Goal: Task Accomplishment & Management: Manage account settings

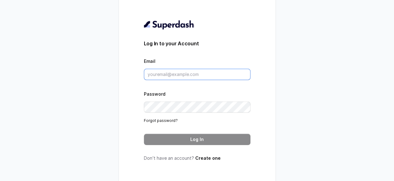
click at [170, 72] on input "Email" at bounding box center [197, 74] width 107 height 11
paste input "Shazu@convictionhr.com"
type input "Shazu@convictionhr.com"
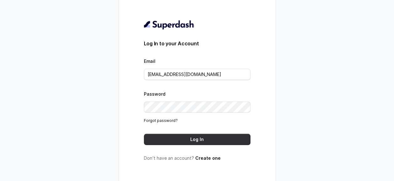
click at [218, 137] on button "Log In" at bounding box center [197, 139] width 107 height 11
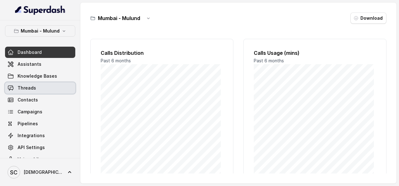
click at [33, 89] on span "Threads" at bounding box center [27, 88] width 18 height 6
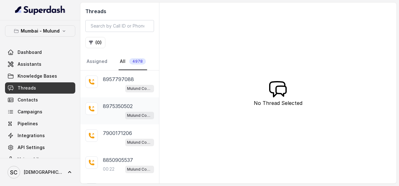
scroll to position [52, 0]
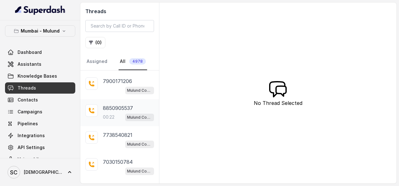
click at [111, 107] on p "8850905537" at bounding box center [118, 108] width 30 height 8
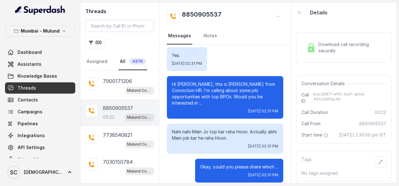
scroll to position [13, 0]
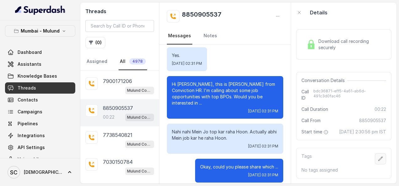
click at [375, 153] on button "button" at bounding box center [379, 158] width 11 height 11
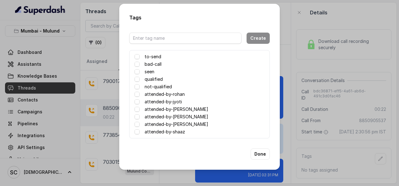
click at [174, 131] on label "attended-by-shaaz" at bounding box center [164, 132] width 40 height 8
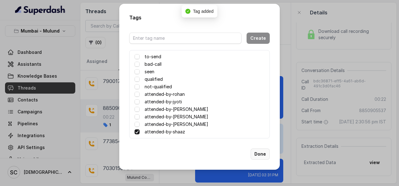
click at [261, 156] on button "Done" at bounding box center [259, 154] width 19 height 11
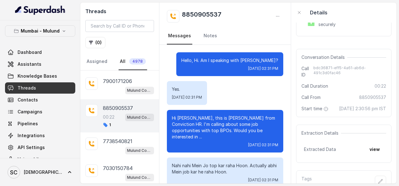
scroll to position [0, 0]
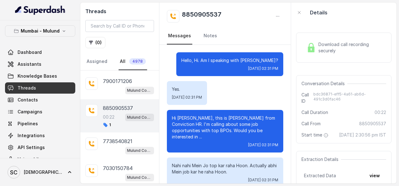
click at [328, 41] on div "Download call recording securely" at bounding box center [344, 47] width 80 height 14
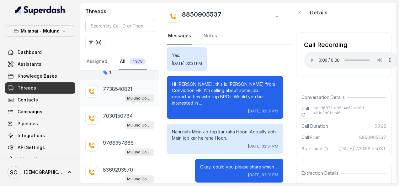
scroll to position [157, 0]
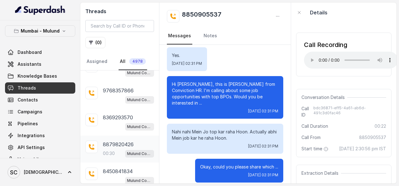
click at [110, 141] on p "8879820426" at bounding box center [118, 145] width 31 height 8
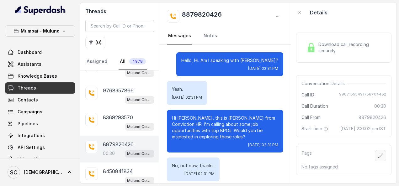
click at [375, 156] on button "button" at bounding box center [379, 155] width 11 height 11
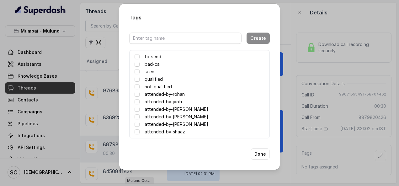
click at [171, 131] on label "attended-by-shaaz" at bounding box center [164, 132] width 40 height 8
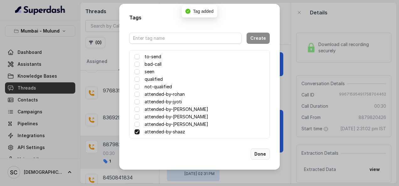
click at [255, 157] on button "Done" at bounding box center [259, 154] width 19 height 11
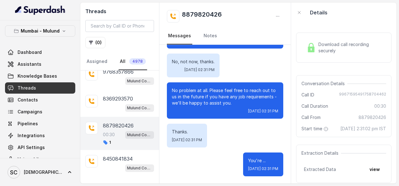
scroll to position [184, 0]
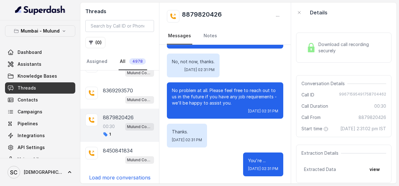
click at [113, 175] on p "Load more conversations" at bounding box center [119, 178] width 61 height 8
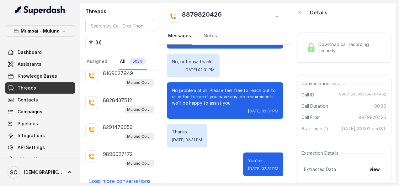
scroll to position [451, 0]
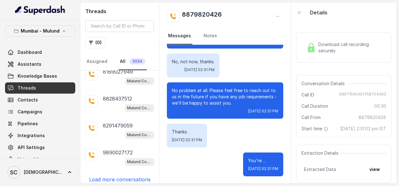
click at [117, 176] on p "Load more conversations" at bounding box center [119, 180] width 61 height 8
click at [107, 131] on div "Mulund Conviction HR Outbound Assistant" at bounding box center [128, 135] width 51 height 8
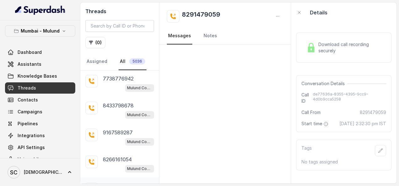
scroll to position [718, 0]
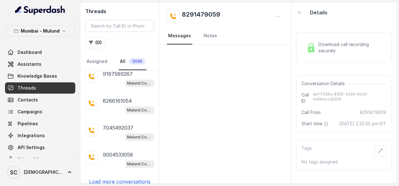
click at [112, 178] on p "Load more conversations" at bounding box center [119, 182] width 61 height 8
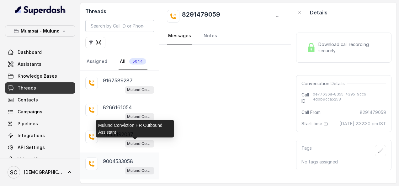
scroll to position [986, 0]
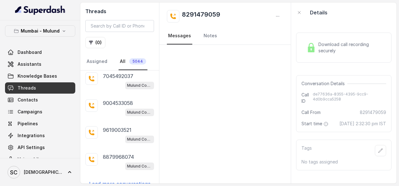
click at [112, 180] on p "Load more conversations" at bounding box center [119, 184] width 61 height 8
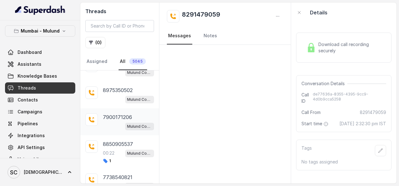
scroll to position [0, 0]
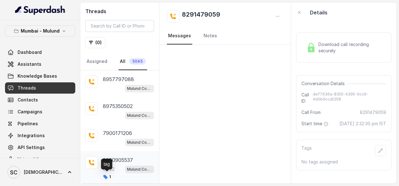
click at [107, 177] on icon at bounding box center [105, 177] width 5 height 5
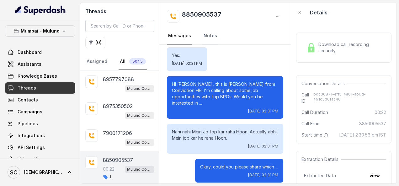
click at [206, 35] on link "Notes" at bounding box center [210, 36] width 16 height 17
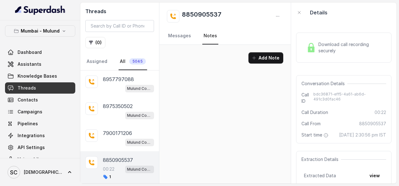
click at [113, 159] on p "8850905537" at bounding box center [118, 160] width 30 height 8
click at [319, 51] on span "Download call recording securely" at bounding box center [350, 47] width 65 height 13
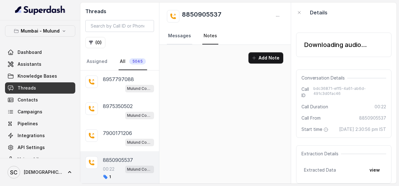
click at [185, 39] on link "Messages" at bounding box center [179, 36] width 25 height 17
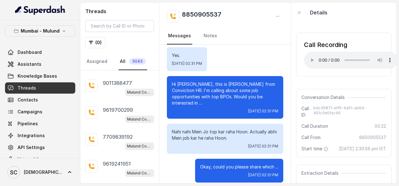
scroll to position [1253, 0]
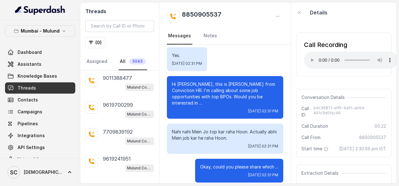
click at [123, 182] on p "Load more conversations" at bounding box center [119, 186] width 61 height 8
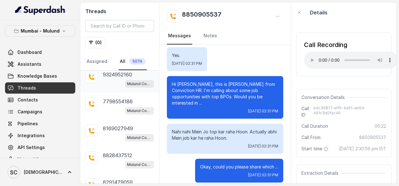
scroll to position [1514, 0]
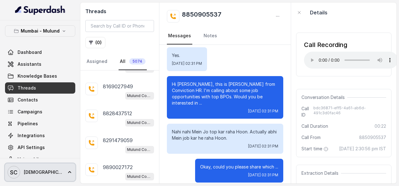
click at [68, 172] on icon at bounding box center [69, 172] width 3 height 2
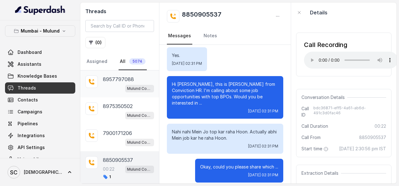
drag, startPoint x: 106, startPoint y: 82, endPoint x: 109, endPoint y: 80, distance: 3.4
click at [106, 82] on p "8957797088" at bounding box center [118, 80] width 31 height 8
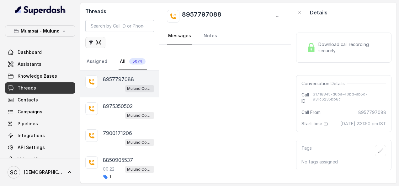
click at [98, 45] on button "( 0 )" at bounding box center [95, 42] width 20 height 11
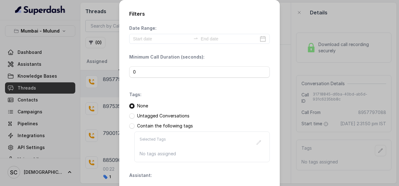
click at [278, 88] on div "Filters Date Range: Minimum Call Duration (seconds): 0 Tags: None Untagged Conv…" at bounding box center [199, 93] width 399 height 186
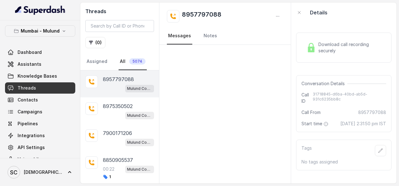
click at [121, 60] on link "All 5074" at bounding box center [132, 61] width 28 height 17
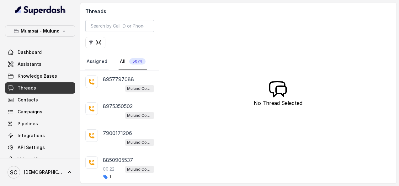
click at [95, 62] on link "Assigned" at bounding box center [96, 61] width 23 height 17
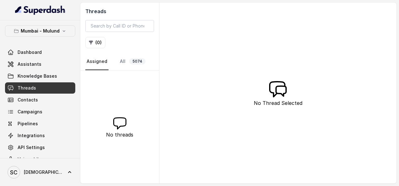
click at [115, 60] on nav "Assigned All 5074" at bounding box center [119, 61] width 69 height 17
click at [119, 60] on link "All 5074" at bounding box center [132, 61] width 28 height 17
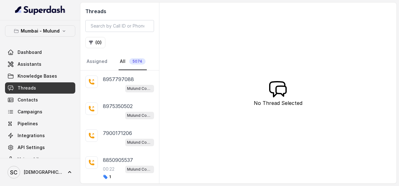
click at [133, 61] on span "5074" at bounding box center [137, 61] width 16 height 6
click at [123, 61] on link "All 5074" at bounding box center [132, 61] width 28 height 17
click at [121, 61] on link "All 5074" at bounding box center [132, 61] width 28 height 17
click at [133, 60] on span "5074" at bounding box center [137, 61] width 16 height 6
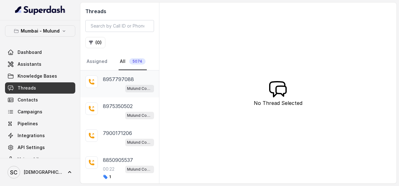
click at [109, 79] on p "8957797088" at bounding box center [118, 80] width 31 height 8
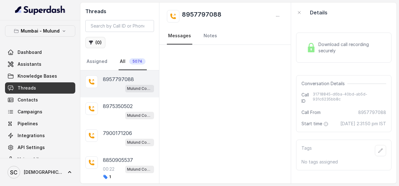
click at [97, 41] on button "( 0 )" at bounding box center [95, 42] width 20 height 11
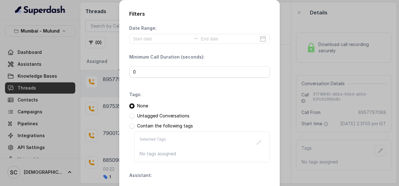
click at [303, 66] on div "Filters Date Range: Minimum Call Duration (seconds): 0 Tags: None Untagged Conv…" at bounding box center [199, 93] width 399 height 186
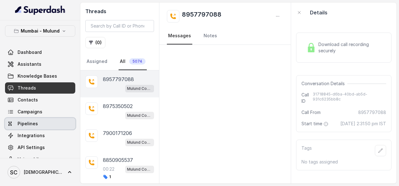
click at [35, 123] on span "Pipelines" at bounding box center [28, 124] width 20 height 6
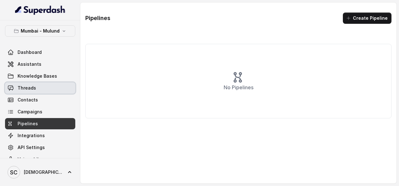
click at [34, 88] on span "Threads" at bounding box center [27, 88] width 18 height 6
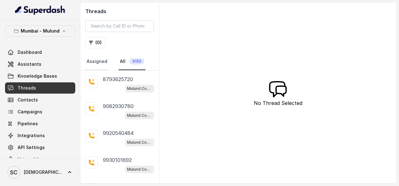
click at [91, 62] on link "Assigned" at bounding box center [96, 61] width 23 height 17
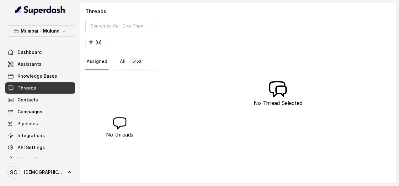
click at [121, 63] on link "All 5153" at bounding box center [131, 61] width 27 height 17
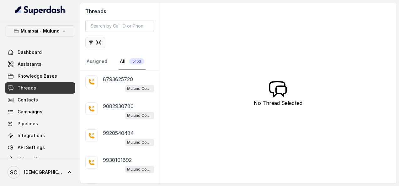
click at [93, 46] on button "( 0 )" at bounding box center [95, 42] width 20 height 11
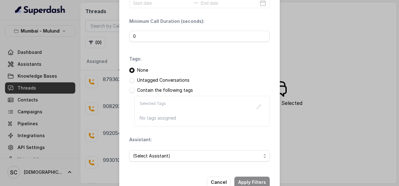
scroll to position [51, 0]
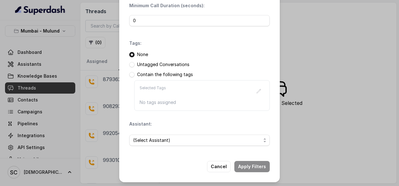
click at [149, 133] on div "(Select Assistant)" at bounding box center [199, 140] width 140 height 21
click at [148, 138] on span "(Select Assistant)" at bounding box center [197, 141] width 128 height 8
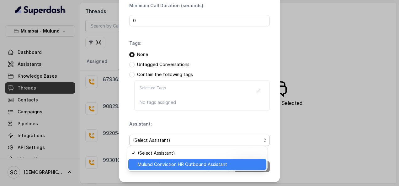
click at [151, 163] on span "Mulund Conviction HR Outbound Assistant" at bounding box center [200, 165] width 125 height 8
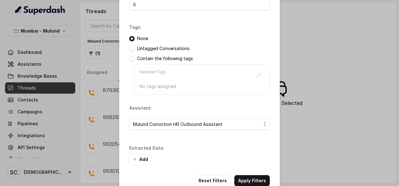
scroll to position [81, 0]
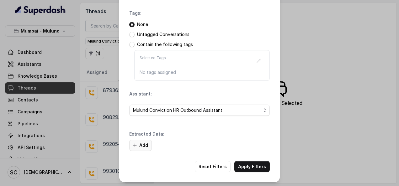
click at [142, 148] on button "Add" at bounding box center [140, 145] width 23 height 11
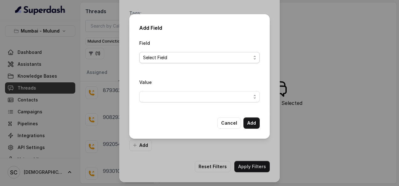
click at [152, 58] on span "Select Field" at bounding box center [197, 58] width 108 height 8
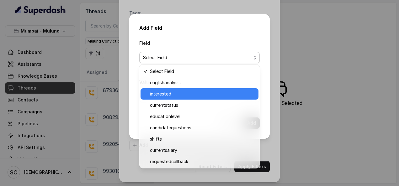
click at [157, 95] on span "interested" at bounding box center [202, 94] width 105 height 8
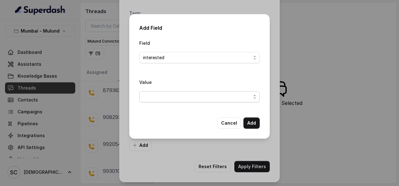
click at [152, 96] on span "button" at bounding box center [199, 96] width 120 height 11
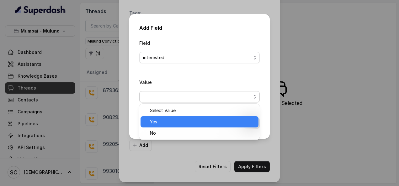
click at [160, 120] on span "Yes" at bounding box center [202, 122] width 105 height 8
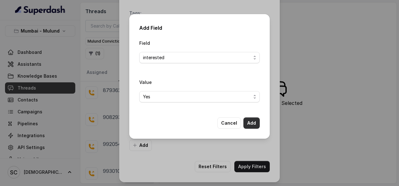
click at [250, 120] on button "Add" at bounding box center [251, 122] width 16 height 11
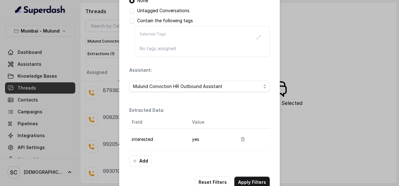
scroll to position [120, 0]
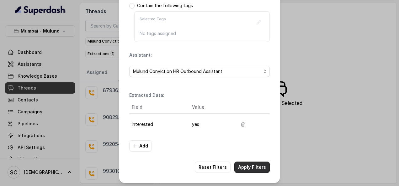
click at [242, 170] on button "Apply Filters" at bounding box center [251, 167] width 35 height 11
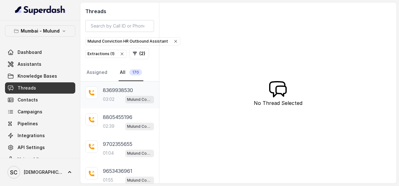
click at [104, 91] on p "8369938530" at bounding box center [118, 90] width 30 height 8
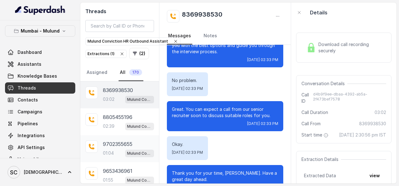
scroll to position [188, 0]
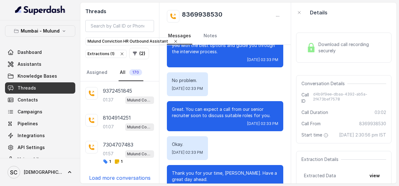
click at [115, 174] on p "Load more conversations" at bounding box center [119, 178] width 61 height 8
click at [117, 160] on icon at bounding box center [117, 161] width 4 height 4
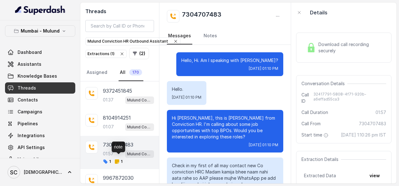
scroll to position [544, 0]
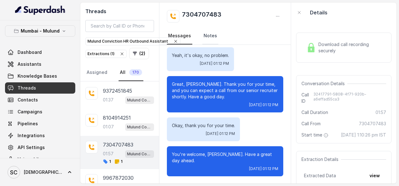
click at [202, 35] on link "Notes" at bounding box center [210, 36] width 16 height 17
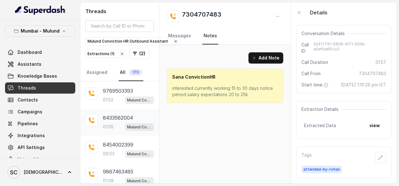
scroll to position [397, 0]
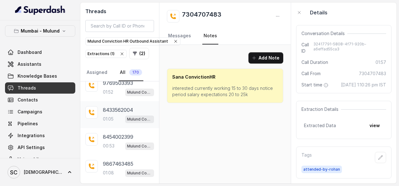
click at [112, 106] on p "8433562004" at bounding box center [118, 110] width 30 height 8
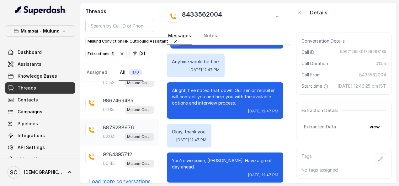
scroll to position [462, 0]
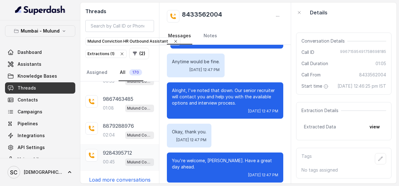
click at [107, 152] on div "9284395712 00:45 Mulund Conviction HR Outbound Assistant" at bounding box center [128, 157] width 51 height 17
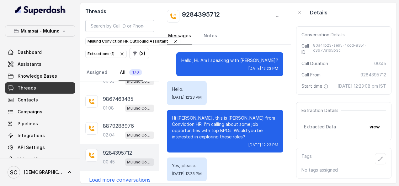
scroll to position [104, 0]
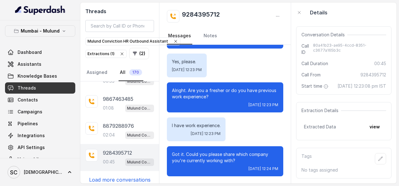
click at [119, 149] on p "9284395712" at bounding box center [117, 153] width 29 height 8
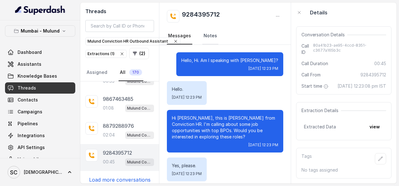
click at [212, 37] on link "Notes" at bounding box center [210, 36] width 16 height 17
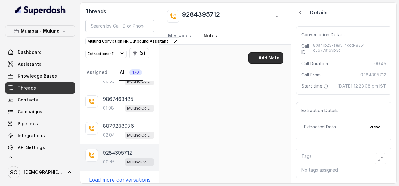
click at [268, 59] on button "Add Note" at bounding box center [265, 57] width 35 height 11
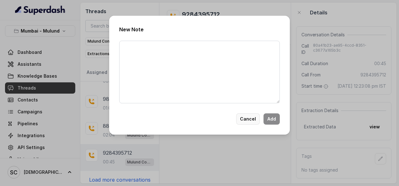
drag, startPoint x: 238, startPoint y: 114, endPoint x: 246, endPoint y: 114, distance: 7.2
click at [238, 113] on div "Cancel Add" at bounding box center [199, 118] width 160 height 11
click at [247, 117] on button "Cancel" at bounding box center [247, 118] width 23 height 11
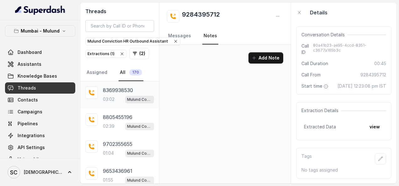
click at [112, 90] on p "8369938530" at bounding box center [118, 90] width 30 height 8
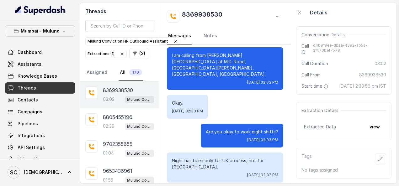
scroll to position [1015, 0]
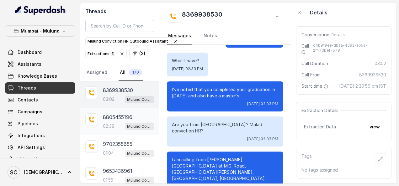
click at [110, 121] on div "8805455196 02:39 Mulund Conviction HR Outbound Assistant" at bounding box center [128, 121] width 51 height 17
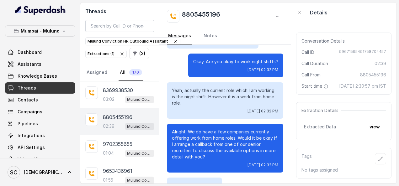
scroll to position [574, 0]
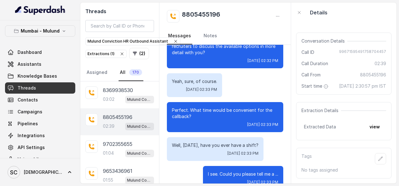
click at [149, 113] on div "8805455196" at bounding box center [128, 117] width 51 height 8
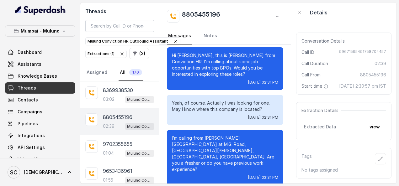
scroll to position [104, 0]
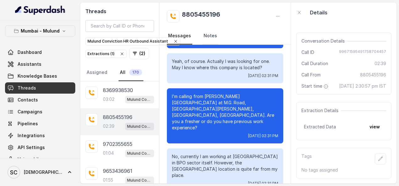
click at [210, 35] on link "Notes" at bounding box center [210, 36] width 16 height 17
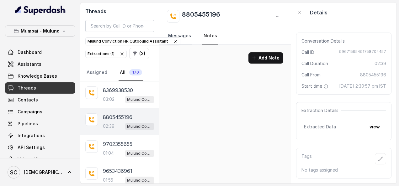
click at [180, 34] on link "Messages" at bounding box center [179, 36] width 25 height 17
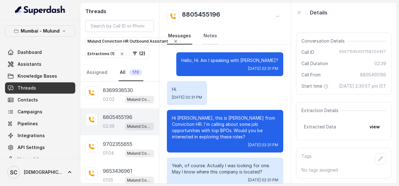
click at [209, 30] on link "Notes" at bounding box center [210, 36] width 16 height 17
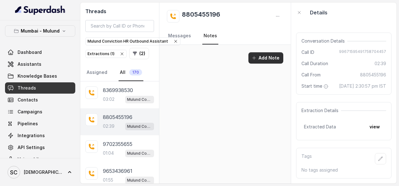
click at [263, 55] on button "Add Note" at bounding box center [265, 57] width 35 height 11
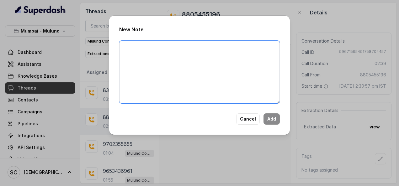
click at [159, 60] on textarea at bounding box center [199, 72] width 160 height 63
type textarea "s"
type textarea "Working with S"
click at [157, 48] on textarea "Working with S" at bounding box center [199, 72] width 160 height 63
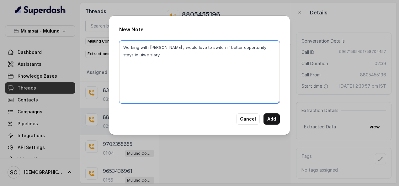
click at [171, 56] on textarea "Working with Sutherland , would love to switch if better opportunity stays in u…" at bounding box center [199, 72] width 160 height 63
type textarea "Working with Sutherland , would love to switch if better opportunity stays in u…"
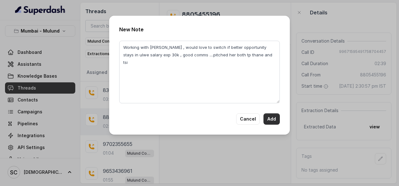
click at [269, 118] on button "Add" at bounding box center [271, 118] width 16 height 11
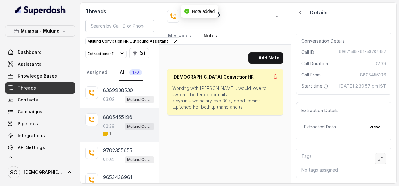
click at [378, 157] on icon "button" at bounding box center [380, 159] width 4 height 4
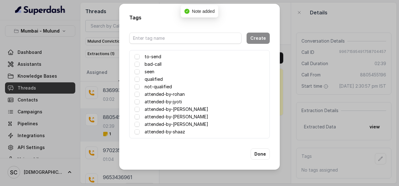
click at [194, 127] on div "attended-by-[PERSON_NAME]" at bounding box center [199, 125] width 130 height 8
click at [147, 132] on label "attended-by-shaaz" at bounding box center [164, 132] width 40 height 8
click at [135, 130] on icon at bounding box center [137, 132] width 4 height 4
click at [138, 132] on span at bounding box center [136, 131] width 5 height 5
click at [264, 155] on button "Done" at bounding box center [259, 154] width 19 height 11
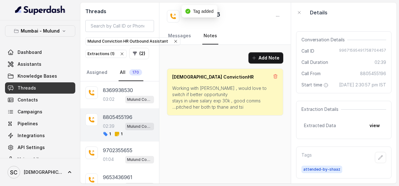
scroll to position [104, 0]
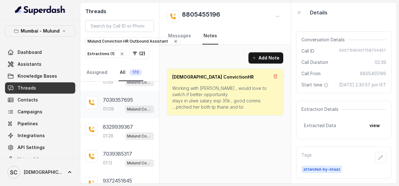
click at [108, 106] on p "01:09" at bounding box center [108, 109] width 11 height 6
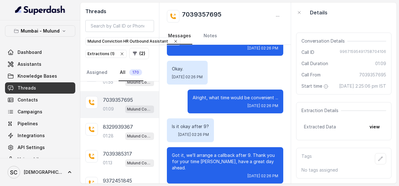
scroll to position [362, 0]
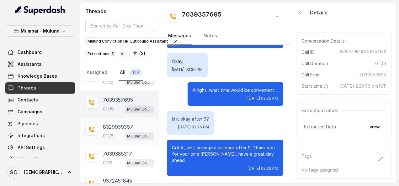
click at [115, 123] on p "8329939367" at bounding box center [118, 127] width 30 height 8
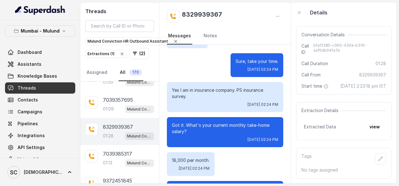
scroll to position [313, 0]
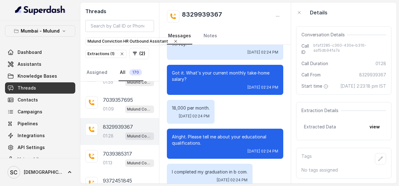
click at [41, 85] on link "Threads" at bounding box center [40, 87] width 70 height 11
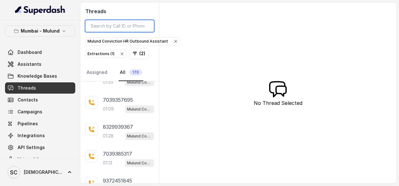
click at [94, 22] on input "search" at bounding box center [119, 26] width 69 height 12
click at [106, 97] on p "7039357695" at bounding box center [118, 100] width 30 height 8
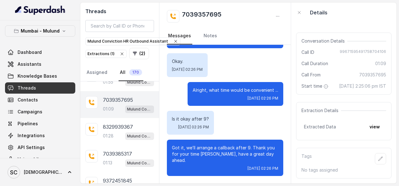
scroll to position [52, 0]
click at [378, 157] on icon "button" at bounding box center [380, 159] width 4 height 4
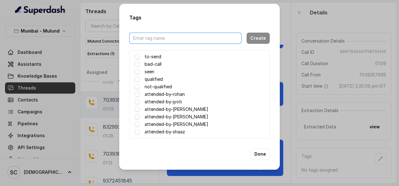
click at [178, 36] on input "text" at bounding box center [185, 38] width 112 height 11
type input "S"
type input "ATTENDED BY STEFFI"
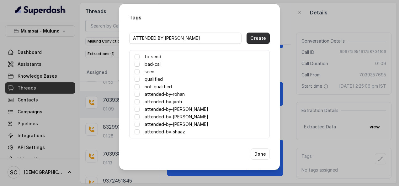
click at [262, 37] on button "Create" at bounding box center [257, 38] width 23 height 11
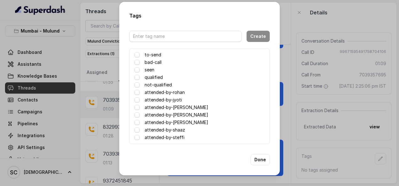
click at [261, 154] on div "Tags Create to-send bad-call seen qualified not-qualified attended-by-rohan att…" at bounding box center [199, 89] width 160 height 174
click at [256, 158] on button "Done" at bounding box center [259, 159] width 19 height 11
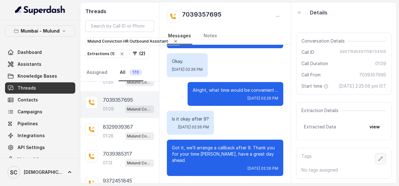
click at [378, 156] on icon "button" at bounding box center [380, 158] width 5 height 5
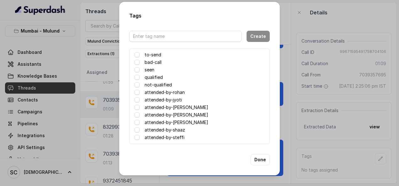
click at [147, 137] on label "attended-by-steffi" at bounding box center [164, 138] width 40 height 8
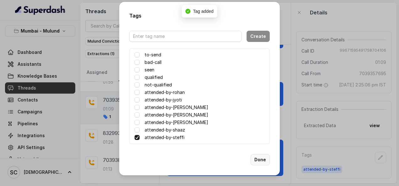
click at [256, 159] on button "Done" at bounding box center [259, 159] width 19 height 11
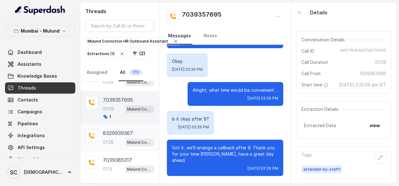
click at [98, 134] on div "8329939367 01:28 Mulund Conviction HR Outbound Assistant" at bounding box center [119, 137] width 79 height 27
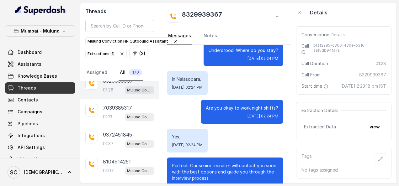
scroll to position [441, 0]
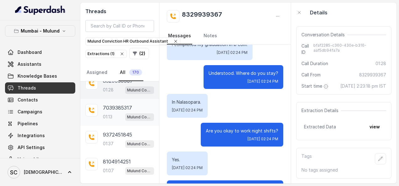
click at [110, 114] on p "01:13" at bounding box center [107, 117] width 9 height 6
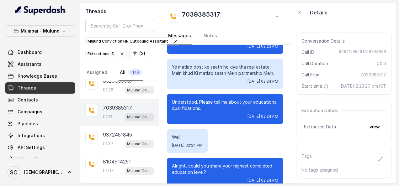
scroll to position [128, 0]
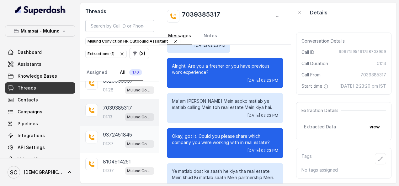
click at [109, 131] on p "9372451845" at bounding box center [117, 135] width 29 height 8
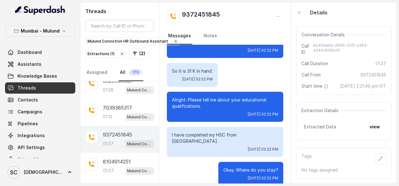
scroll to position [366, 0]
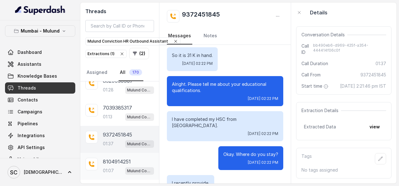
click at [118, 167] on div "01:07 Mulund Conviction HR Outbound Assistant" at bounding box center [128, 171] width 51 height 8
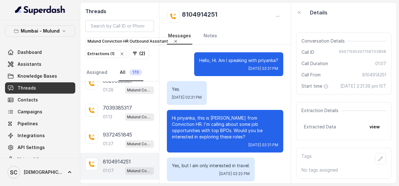
scroll to position [321, 0]
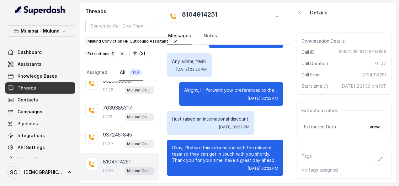
click at [214, 32] on link "Notes" at bounding box center [210, 36] width 16 height 17
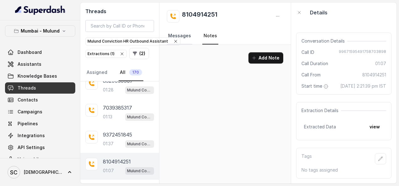
click at [181, 34] on link "Messages" at bounding box center [179, 36] width 25 height 17
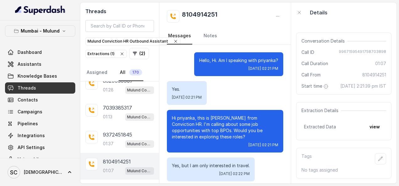
click at [170, 39] on link "Messages" at bounding box center [179, 36] width 25 height 17
click at [172, 41] on link "Messages" at bounding box center [179, 36] width 25 height 17
click at [203, 34] on link "Notes" at bounding box center [210, 36] width 16 height 17
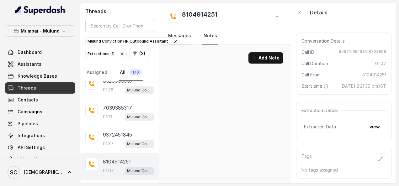
click at [180, 34] on link "Messages" at bounding box center [179, 36] width 25 height 17
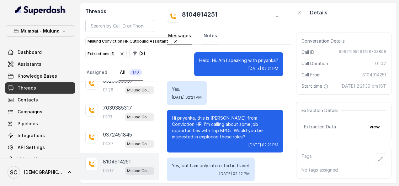
click at [206, 34] on link "Notes" at bounding box center [210, 36] width 16 height 17
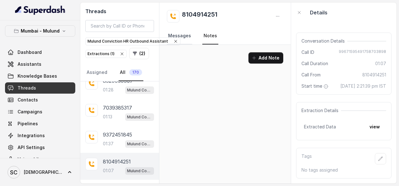
click at [172, 39] on link "Messages" at bounding box center [179, 36] width 25 height 17
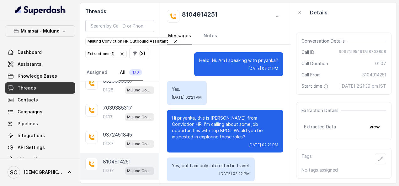
click at [172, 40] on link "Messages" at bounding box center [179, 36] width 25 height 17
click at [170, 41] on link "Messages" at bounding box center [179, 36] width 25 height 17
click at [171, 41] on link "Messages" at bounding box center [179, 36] width 25 height 17
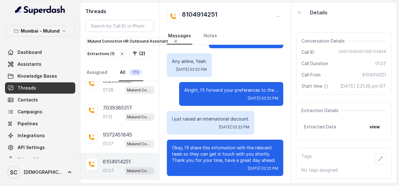
scroll to position [60, 0]
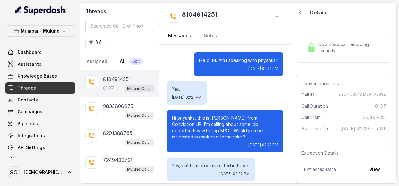
scroll to position [321, 0]
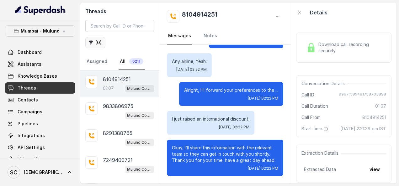
click at [94, 40] on button "( 0 )" at bounding box center [95, 42] width 20 height 11
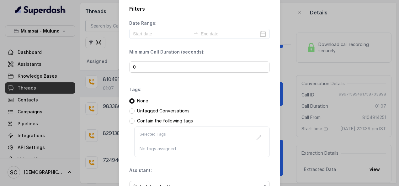
scroll to position [0, 0]
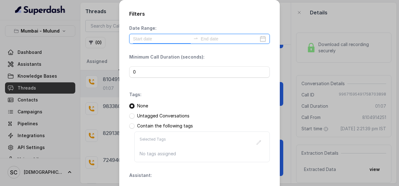
click at [133, 39] on input at bounding box center [162, 38] width 58 height 7
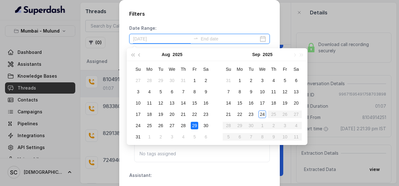
type input "2025-08-01"
type input "2025-08-09"
type input "2025-09-23"
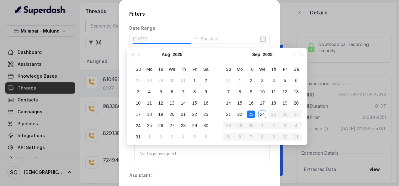
click at [251, 115] on div "23" at bounding box center [251, 115] width 8 height 8
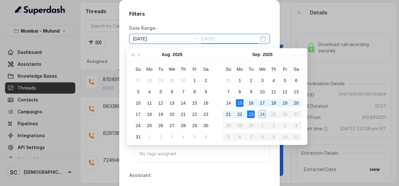
type input "[DATE]"
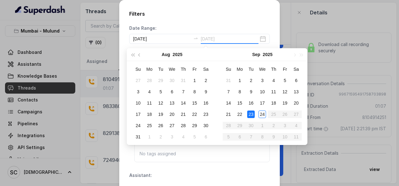
click at [250, 115] on div "23" at bounding box center [251, 115] width 8 height 8
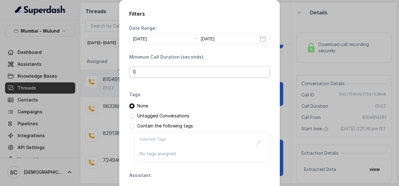
type input "[DATE]"
click at [129, 115] on span at bounding box center [131, 115] width 5 height 5
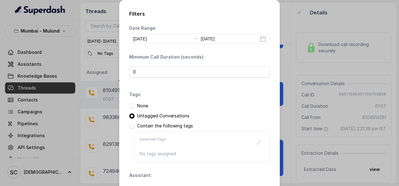
scroll to position [51, 0]
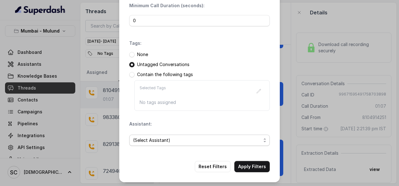
click at [146, 139] on span "(Select Assistant)" at bounding box center [197, 141] width 128 height 8
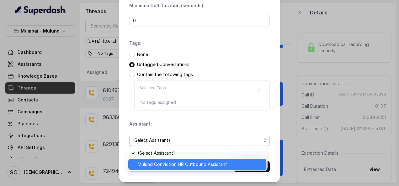
click at [151, 164] on span "Mulund Conviction HR Outbound Assistant" at bounding box center [200, 165] width 125 height 8
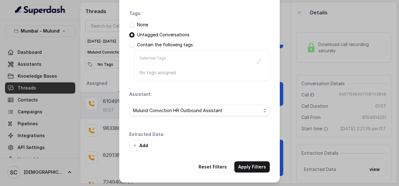
scroll to position [81, 0]
click at [142, 145] on button "Add" at bounding box center [140, 145] width 23 height 11
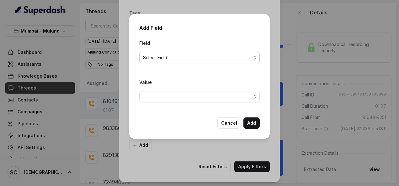
click at [162, 59] on span "Select Field" at bounding box center [197, 58] width 108 height 8
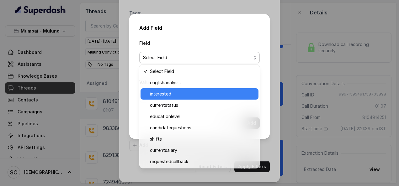
click at [165, 92] on span "interested" at bounding box center [202, 94] width 105 height 8
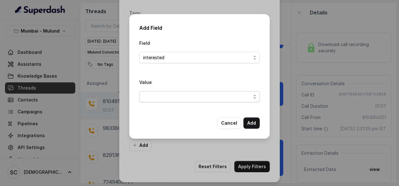
click at [165, 95] on span "button" at bounding box center [199, 96] width 120 height 11
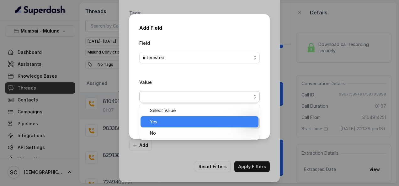
click at [159, 124] on span "Yes" at bounding box center [202, 122] width 105 height 8
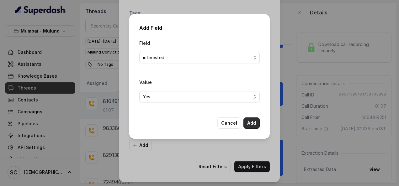
click at [250, 122] on button "Add" at bounding box center [251, 122] width 16 height 11
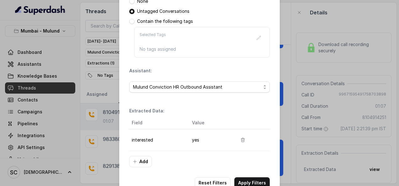
scroll to position [120, 0]
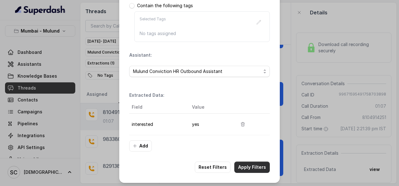
click at [258, 164] on button "Apply Filters" at bounding box center [251, 167] width 35 height 11
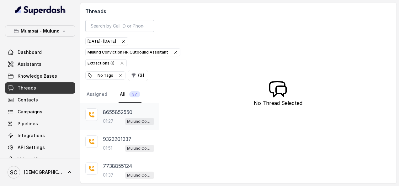
click at [103, 111] on p "8655852550" at bounding box center [117, 112] width 29 height 8
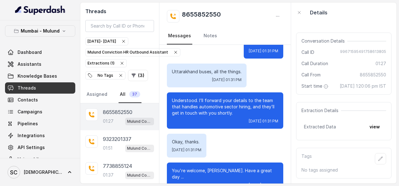
scroll to position [474, 0]
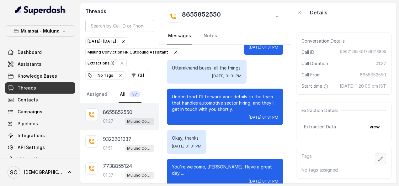
click at [376, 153] on button "button" at bounding box center [379, 158] width 11 height 11
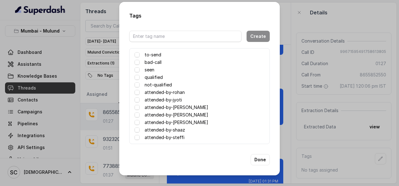
click at [159, 128] on label "attended-by-shaaz" at bounding box center [164, 130] width 40 height 8
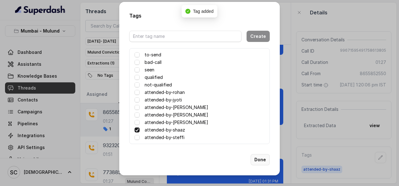
click at [255, 162] on button "Done" at bounding box center [259, 159] width 19 height 11
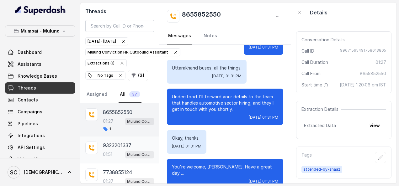
click at [111, 148] on div "9323201337 01:51 Mulund Conviction HR Outbound Assistant" at bounding box center [128, 150] width 51 height 17
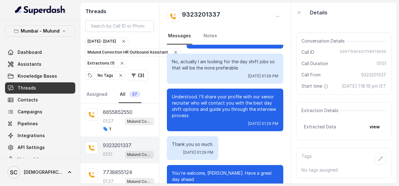
scroll to position [692, 0]
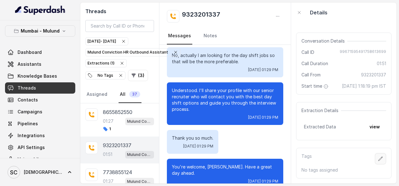
drag, startPoint x: 373, startPoint y: 155, endPoint x: 372, endPoint y: 150, distance: 4.5
click at [374, 153] on button "button" at bounding box center [379, 158] width 11 height 11
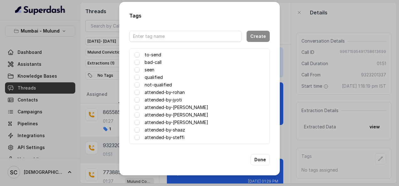
click at [174, 128] on label "attended-by-shaaz" at bounding box center [164, 130] width 40 height 8
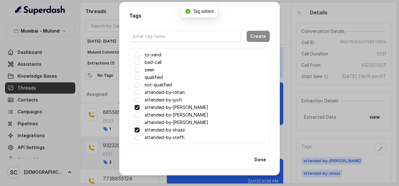
click at [139, 107] on div "attended-by-[PERSON_NAME]" at bounding box center [199, 108] width 130 height 8
click at [138, 107] on span at bounding box center [136, 107] width 5 height 5
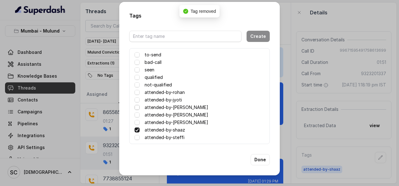
click at [137, 107] on span at bounding box center [136, 107] width 5 height 5
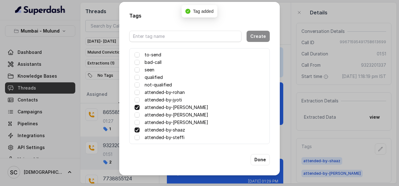
click at [137, 107] on span at bounding box center [136, 107] width 5 height 5
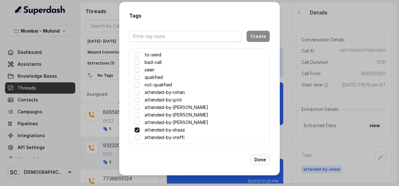
click at [266, 161] on button "Done" at bounding box center [259, 159] width 19 height 11
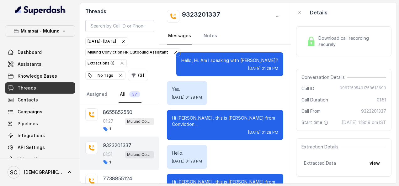
scroll to position [0, 0]
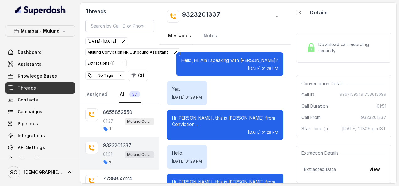
click at [331, 50] on span "Download call recording securely" at bounding box center [350, 47] width 65 height 13
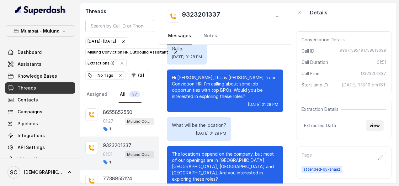
scroll to position [67, 0]
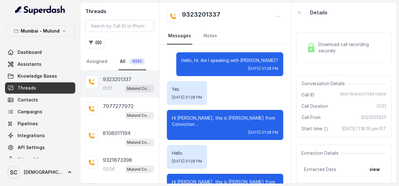
scroll to position [692, 0]
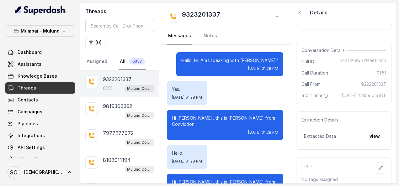
scroll to position [52, 0]
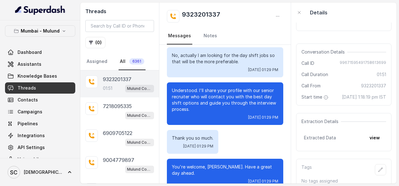
scroll to position [52, 0]
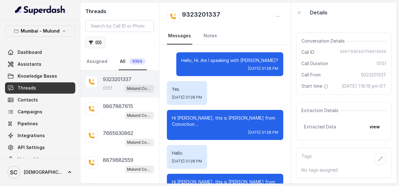
click at [100, 40] on button "( 0 )" at bounding box center [95, 42] width 20 height 11
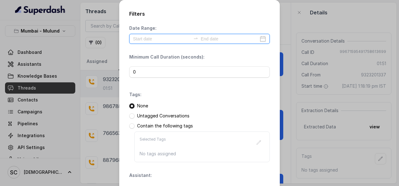
click at [163, 37] on input at bounding box center [162, 38] width 58 height 7
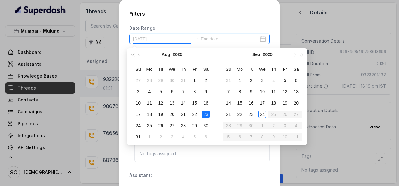
type input "2025-08-23"
click at [202, 117] on td "23" at bounding box center [205, 114] width 11 height 11
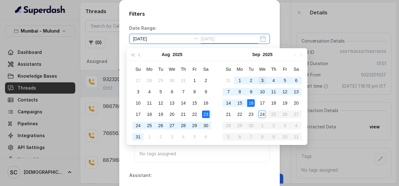
type input "2025-09-03"
type input "2025-09-24"
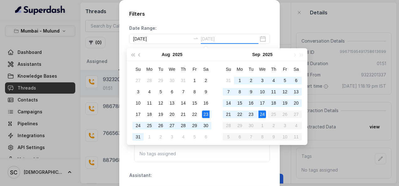
click at [262, 115] on div "24" at bounding box center [262, 115] width 8 height 8
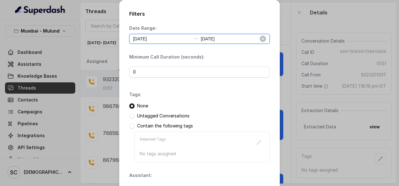
click at [154, 39] on input "2025-08-23" at bounding box center [162, 38] width 58 height 7
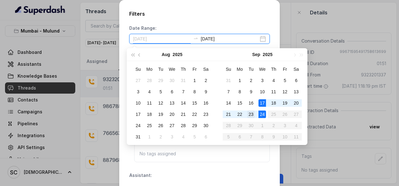
type input "[DATE]"
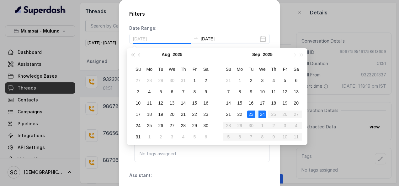
click at [252, 113] on div "23" at bounding box center [251, 115] width 8 height 8
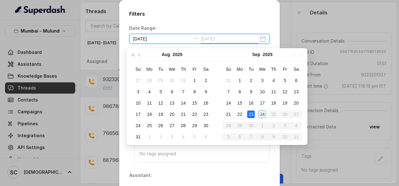
type input "[DATE]"
click at [250, 115] on div "23" at bounding box center [251, 115] width 8 height 8
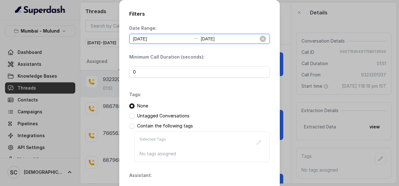
click at [150, 39] on input "[DATE]" at bounding box center [162, 38] width 58 height 7
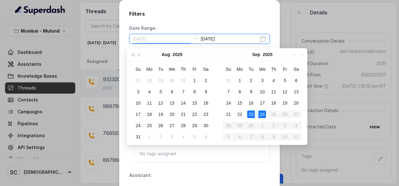
type input "[DATE]"
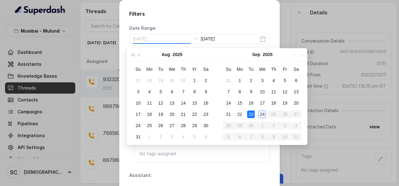
click at [250, 111] on div "23" at bounding box center [251, 115] width 8 height 8
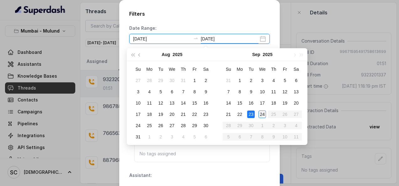
type input "[DATE]"
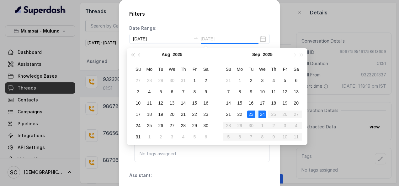
click at [261, 115] on div "24" at bounding box center [262, 115] width 8 height 8
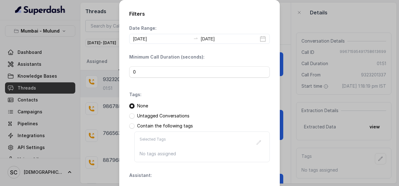
click at [160, 113] on p "Untagged Conversations" at bounding box center [163, 116] width 52 height 6
click at [162, 123] on div "None Untagged Conversations Contain the following tags Selected Tags No tags as…" at bounding box center [199, 133] width 140 height 60
drag, startPoint x: 162, startPoint y: 123, endPoint x: 129, endPoint y: 114, distance: 33.9
click at [129, 114] on span at bounding box center [131, 115] width 5 height 5
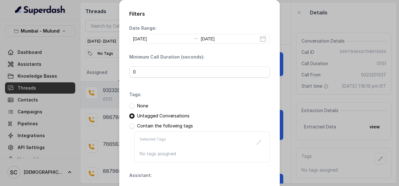
scroll to position [51, 0]
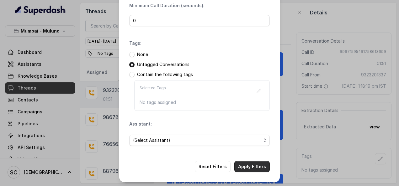
click at [254, 162] on button "Apply Filters" at bounding box center [251, 166] width 35 height 11
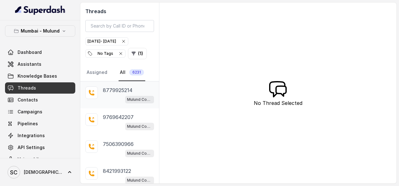
click at [109, 89] on p "8779925214" at bounding box center [117, 90] width 29 height 8
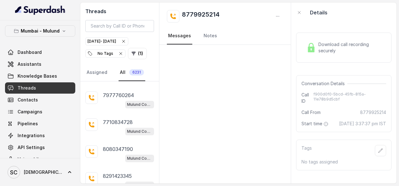
scroll to position [182, 0]
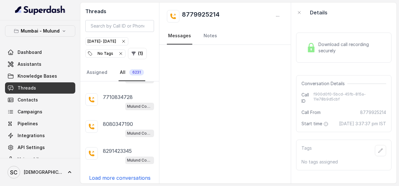
click at [118, 174] on p "Load more conversations" at bounding box center [119, 178] width 61 height 8
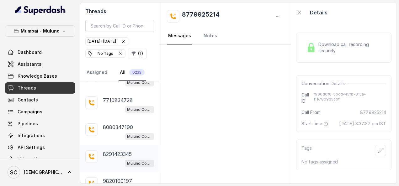
scroll to position [449, 0]
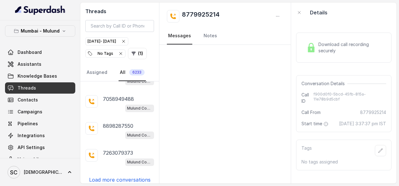
click at [124, 176] on p "Load more conversations" at bounding box center [119, 180] width 61 height 8
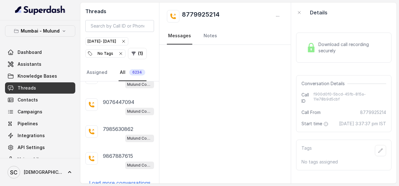
scroll to position [717, 0]
click at [138, 51] on button "( 1 )" at bounding box center [137, 53] width 19 height 11
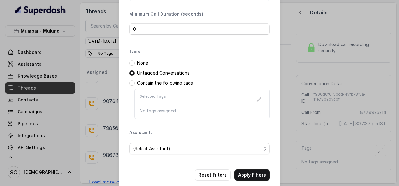
scroll to position [51, 0]
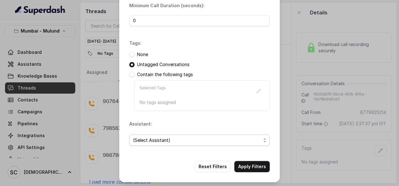
click at [242, 138] on span "(Select Assistant)" at bounding box center [197, 141] width 128 height 8
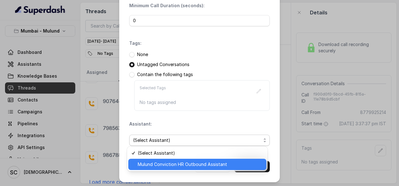
click at [191, 165] on span "Mulund Conviction HR Outbound Assistant" at bounding box center [200, 165] width 125 height 8
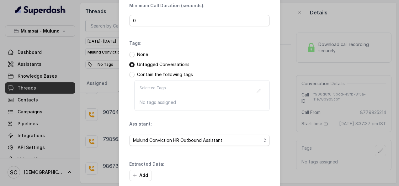
scroll to position [81, 0]
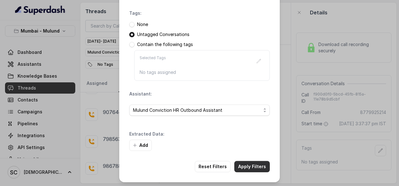
click at [241, 165] on button "Apply Filters" at bounding box center [251, 166] width 35 height 11
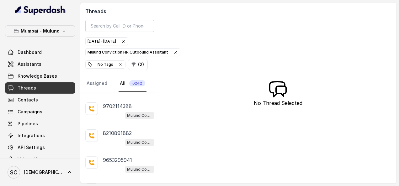
scroll to position [192, 0]
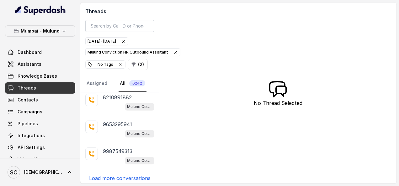
click at [125, 176] on p "Load more conversations" at bounding box center [119, 179] width 61 height 8
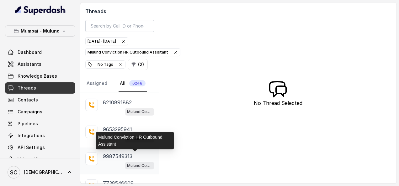
scroll to position [460, 0]
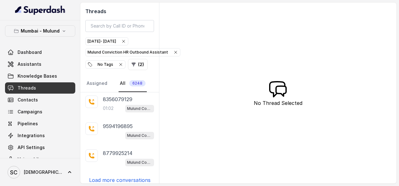
click at [115, 179] on div "7875314786 Mulund Conviction HR Outbound Assistant 8450903679 Mulund Conviction…" at bounding box center [119, 137] width 79 height 91
click at [117, 176] on p "Load more conversations" at bounding box center [119, 180] width 61 height 8
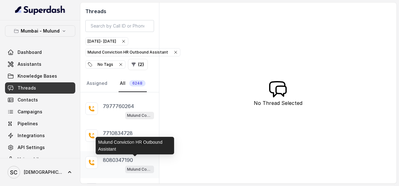
scroll to position [727, 0]
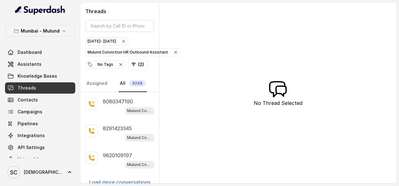
click at [114, 179] on p "Load more conversations" at bounding box center [119, 183] width 61 height 8
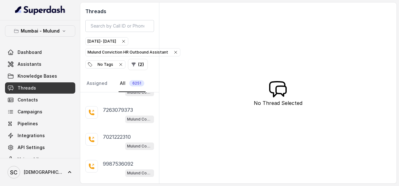
scroll to position [994, 0]
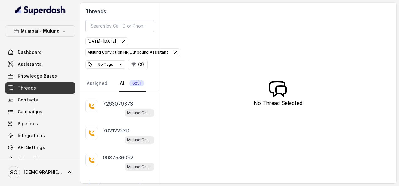
click at [111, 181] on p "Load more conversations" at bounding box center [119, 185] width 61 height 8
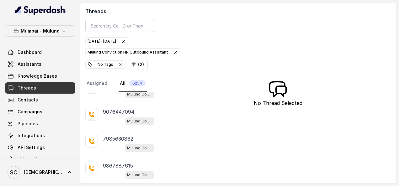
scroll to position [1262, 0]
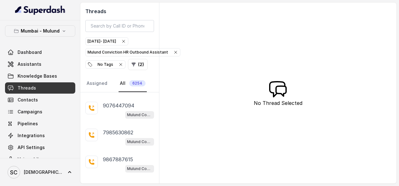
click at [112, 183] on p "Load more conversations" at bounding box center [119, 187] width 61 height 8
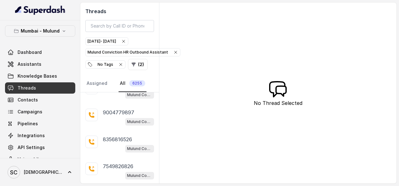
scroll to position [1529, 0]
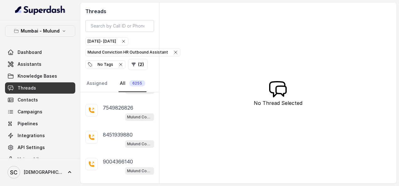
click at [117, 185] on p "Load more conversations" at bounding box center [119, 189] width 61 height 8
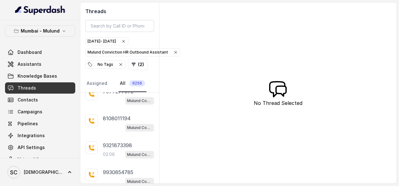
scroll to position [1692, 0]
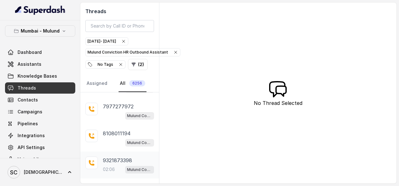
click at [112, 166] on p "02:06" at bounding box center [109, 169] width 12 height 6
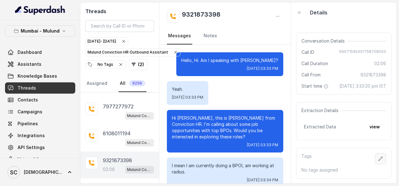
click at [378, 156] on icon "button" at bounding box center [380, 158] width 5 height 5
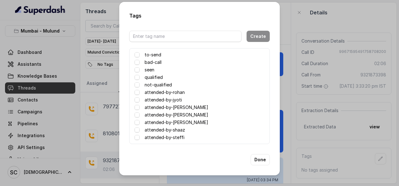
click at [180, 129] on label "attended-by-shaaz" at bounding box center [164, 130] width 40 height 8
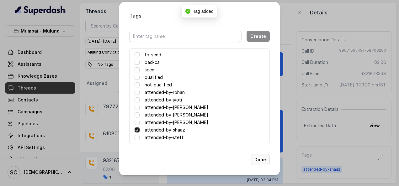
click at [263, 159] on button "Done" at bounding box center [259, 159] width 19 height 11
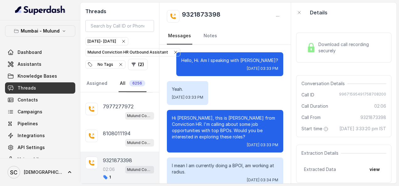
click at [311, 48] on img at bounding box center [310, 47] width 9 height 9
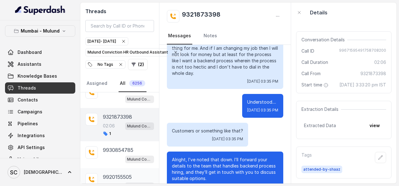
scroll to position [1745, 0]
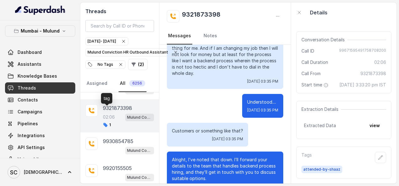
click at [108, 123] on span "1" at bounding box center [107, 125] width 8 height 5
click at [105, 123] on icon at bounding box center [105, 125] width 4 height 4
click at [104, 123] on icon at bounding box center [105, 125] width 4 height 4
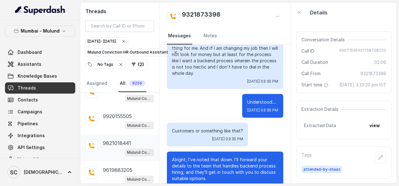
scroll to position [1803, 0]
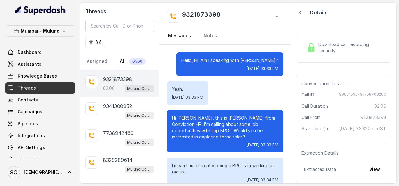
scroll to position [773, 0]
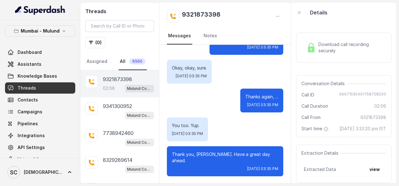
click at [388, 146] on div "Download call recording securely Conversation Details Call ID [PHONE_NUMBER] Ca…" at bounding box center [343, 103] width 105 height 161
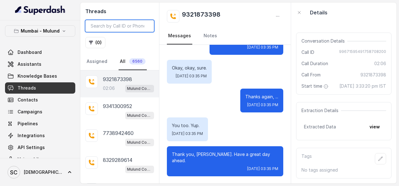
click at [148, 24] on input "search" at bounding box center [119, 26] width 69 height 12
click at [93, 41] on button "( 0 )" at bounding box center [95, 42] width 20 height 11
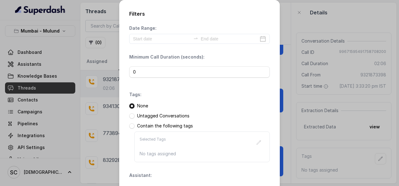
click at [150, 116] on p "Untagged Conversations" at bounding box center [163, 116] width 52 height 6
click at [129, 117] on span at bounding box center [131, 115] width 5 height 5
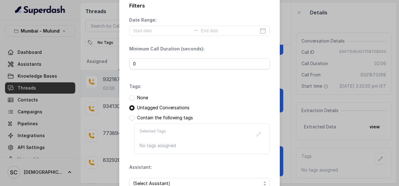
scroll to position [0, 0]
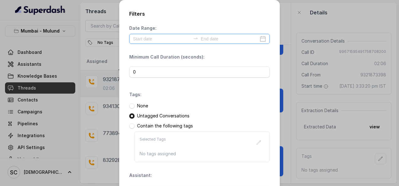
click at [264, 41] on div at bounding box center [199, 39] width 140 height 10
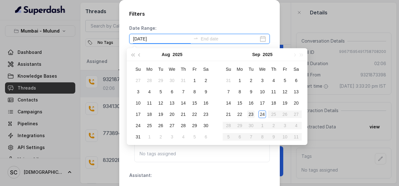
type input "[DATE]"
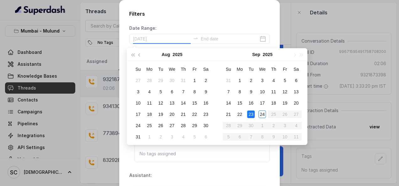
click at [253, 115] on div "23" at bounding box center [251, 115] width 8 height 8
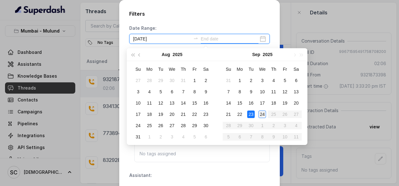
type input "[DATE]"
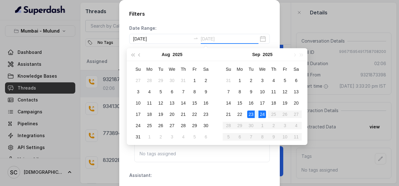
click at [259, 113] on div "24" at bounding box center [262, 115] width 8 height 8
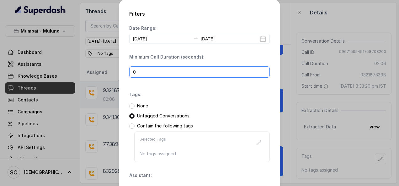
click at [184, 73] on input "0" at bounding box center [199, 71] width 140 height 11
click at [261, 75] on input "0" at bounding box center [199, 71] width 140 height 11
click at [225, 95] on div "Tags: None Untagged Conversations Contain the following tags Selected Tags No t…" at bounding box center [199, 126] width 140 height 71
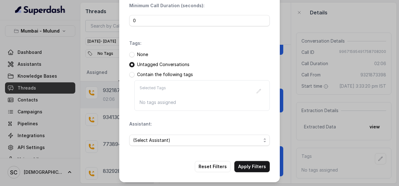
click at [247, 87] on div "Selected Tags" at bounding box center [201, 91] width 125 height 11
click at [168, 80] on div "Selected Tags No tags assigned" at bounding box center [201, 95] width 135 height 31
click at [264, 139] on span "(Select Assistant)" at bounding box center [199, 140] width 140 height 11
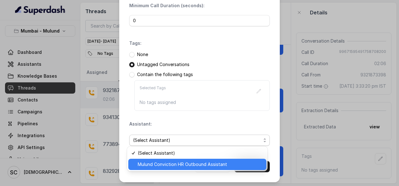
click at [209, 163] on span "Mulund Conviction HR Outbound Assistant" at bounding box center [200, 165] width 125 height 8
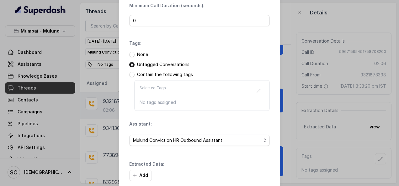
click at [256, 165] on div "Extracted Data: Add" at bounding box center [199, 171] width 140 height 20
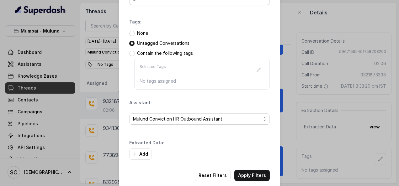
scroll to position [81, 0]
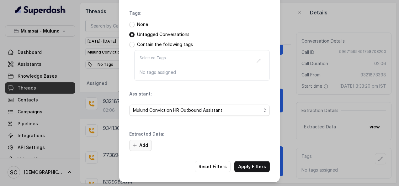
click at [137, 147] on button "Add" at bounding box center [140, 145] width 23 height 11
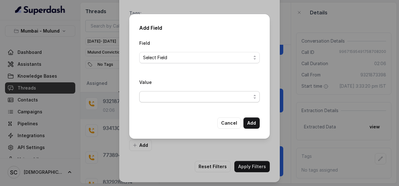
click at [253, 97] on span "button" at bounding box center [199, 96] width 120 height 11
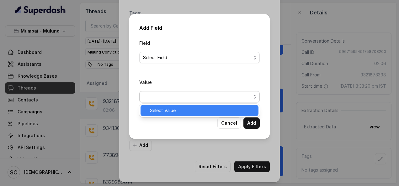
click at [209, 113] on span "Select Value" at bounding box center [202, 111] width 105 height 8
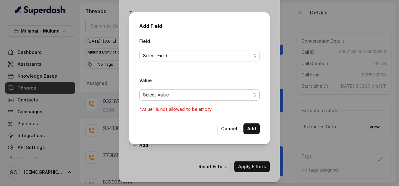
click at [253, 94] on span "Select Value" at bounding box center [199, 94] width 120 height 11
click at [255, 97] on span "Select Value" at bounding box center [199, 94] width 120 height 11
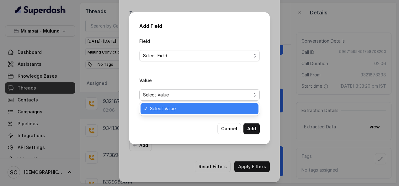
click at [247, 93] on span "Select Value" at bounding box center [197, 95] width 108 height 8
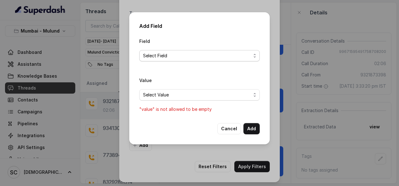
click at [254, 60] on span "Select Field" at bounding box center [199, 55] width 120 height 11
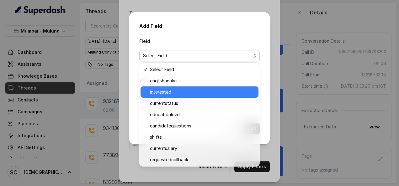
click at [177, 90] on span "interested" at bounding box center [202, 92] width 105 height 8
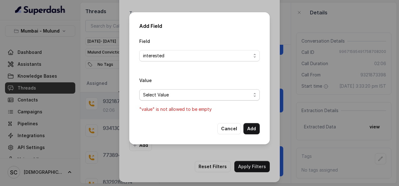
click at [253, 97] on span "Select Value" at bounding box center [199, 94] width 120 height 11
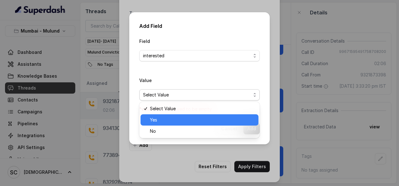
click at [190, 121] on span "Yes" at bounding box center [202, 120] width 105 height 8
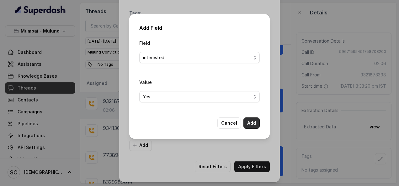
click at [255, 121] on button "Add" at bounding box center [251, 122] width 16 height 11
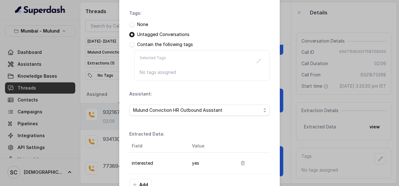
scroll to position [120, 0]
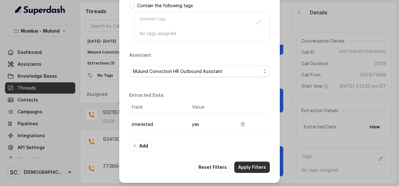
click at [252, 162] on button "Apply Filters" at bounding box center [251, 167] width 35 height 11
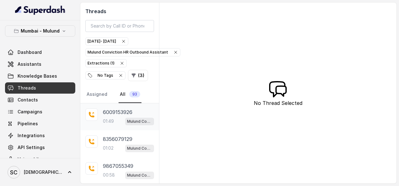
click at [106, 108] on p "6009153926" at bounding box center [117, 112] width 29 height 8
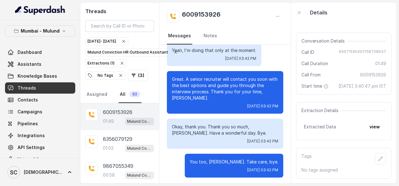
scroll to position [628, 0]
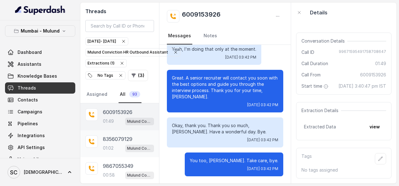
click at [106, 138] on p "8356079129" at bounding box center [117, 139] width 29 height 8
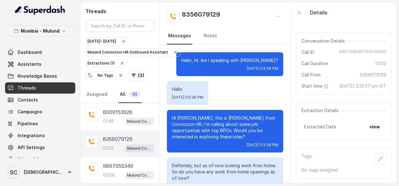
scroll to position [288, 0]
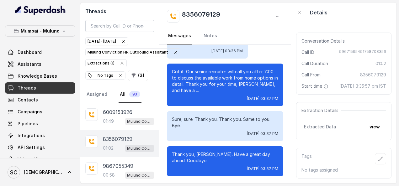
click at [109, 138] on p "8356079129" at bounding box center [117, 139] width 29 height 8
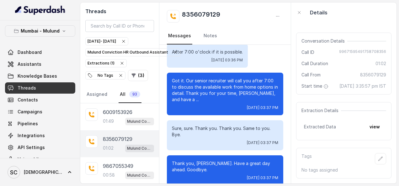
scroll to position [288, 0]
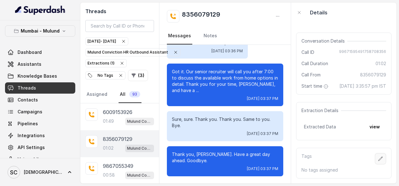
click at [378, 156] on icon "button" at bounding box center [380, 158] width 5 height 5
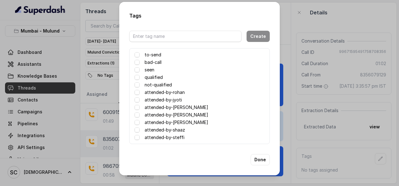
click at [180, 131] on label "attended-by-shaaz" at bounding box center [164, 130] width 40 height 8
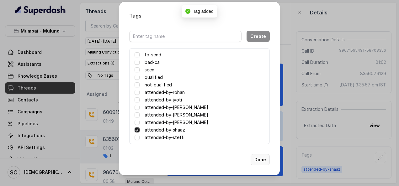
click at [262, 159] on button "Done" at bounding box center [259, 159] width 19 height 11
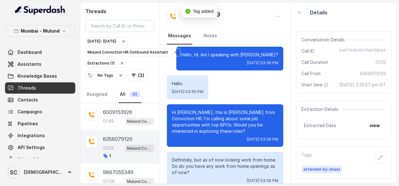
scroll to position [0, 0]
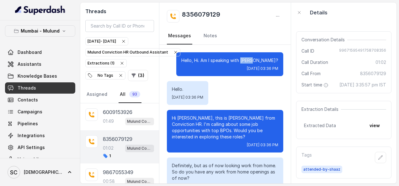
drag, startPoint x: 260, startPoint y: 59, endPoint x: 280, endPoint y: 63, distance: 20.2
copy p "Syma?"
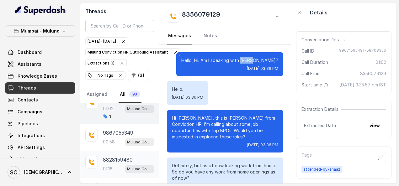
scroll to position [52, 0]
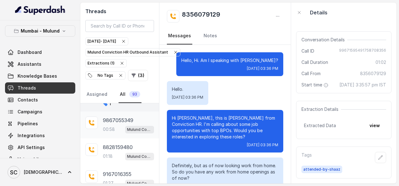
click at [104, 118] on p "9867055349" at bounding box center [118, 121] width 30 height 8
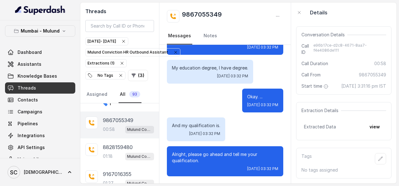
scroll to position [150, 0]
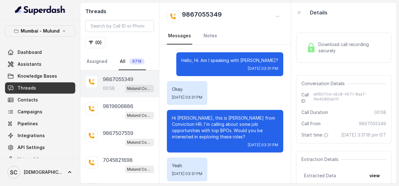
scroll to position [411, 0]
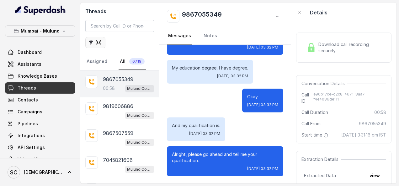
drag, startPoint x: 95, startPoint y: 43, endPoint x: 99, endPoint y: 43, distance: 4.1
click at [99, 43] on button "( 0 )" at bounding box center [95, 42] width 20 height 11
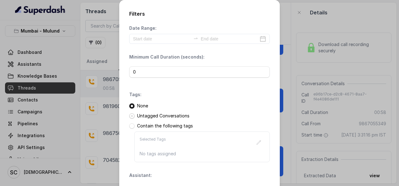
click at [130, 117] on span at bounding box center [131, 115] width 5 height 5
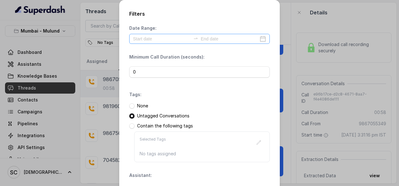
click at [263, 41] on div at bounding box center [199, 39] width 140 height 10
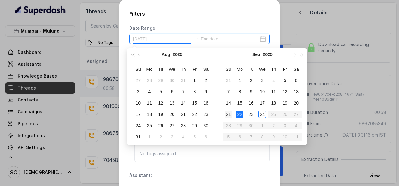
type input "[DATE]"
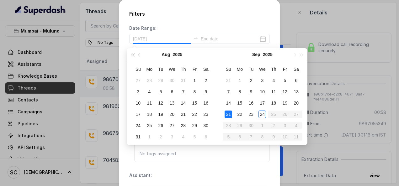
click at [230, 113] on div "21" at bounding box center [228, 115] width 8 height 8
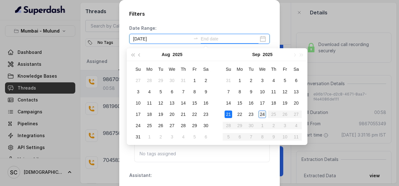
type input "2025-09-24"
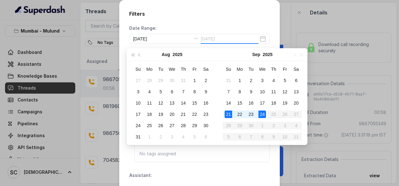
click at [260, 115] on div "24" at bounding box center [262, 115] width 8 height 8
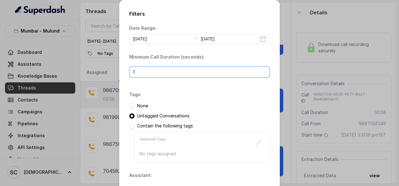
click at [261, 71] on input "1" at bounding box center [199, 71] width 140 height 11
click at [260, 74] on input "0" at bounding box center [199, 71] width 140 height 11
click at [261, 70] on input "1" at bounding box center [199, 71] width 140 height 11
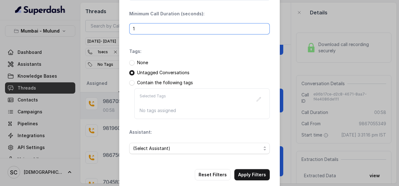
scroll to position [51, 0]
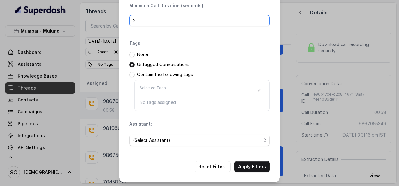
type input "2"
click at [259, 19] on input "2" at bounding box center [199, 20] width 140 height 11
click at [262, 139] on span "(Select Assistant)" at bounding box center [199, 140] width 140 height 11
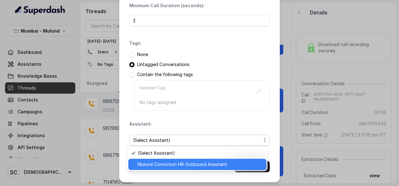
click at [224, 168] on span "Mulund Conviction HR Outbound Assistant" at bounding box center [200, 165] width 125 height 8
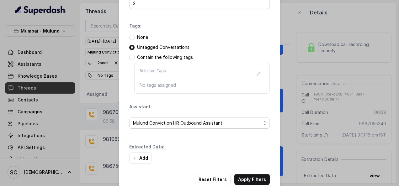
scroll to position [81, 0]
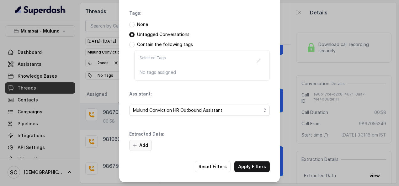
click at [138, 149] on button "Add" at bounding box center [140, 145] width 23 height 11
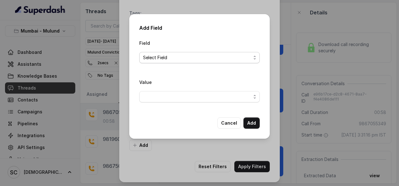
click at [256, 60] on span "Select Field" at bounding box center [199, 57] width 120 height 11
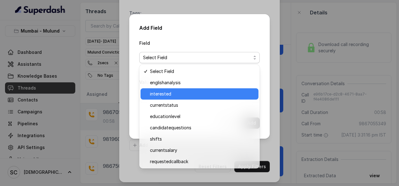
click at [201, 94] on span "interested" at bounding box center [202, 94] width 105 height 8
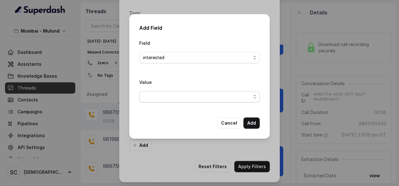
click at [254, 97] on span "button" at bounding box center [199, 96] width 120 height 11
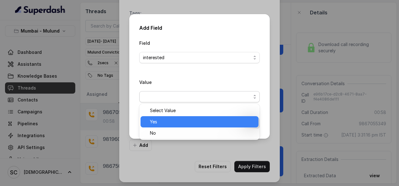
click at [202, 118] on div "Yes" at bounding box center [199, 121] width 118 height 11
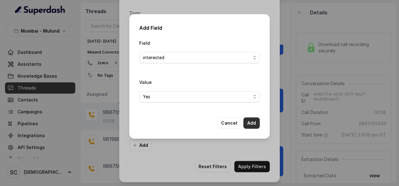
click at [249, 123] on button "Add" at bounding box center [251, 122] width 16 height 11
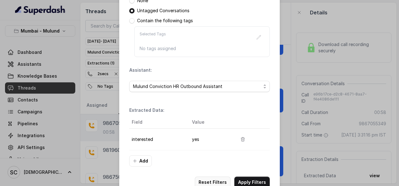
scroll to position [120, 0]
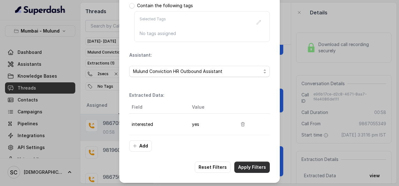
click at [249, 164] on button "Apply Filters" at bounding box center [251, 167] width 35 height 11
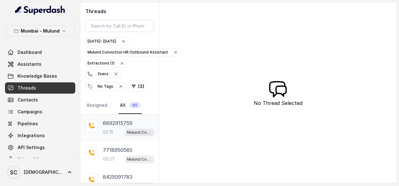
click at [110, 130] on p "02:15" at bounding box center [108, 132] width 10 height 6
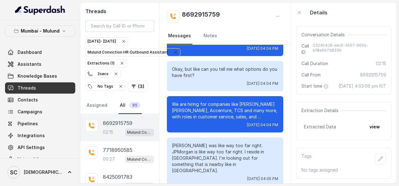
scroll to position [522, 0]
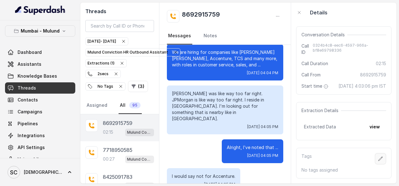
click at [375, 157] on button "button" at bounding box center [379, 158] width 11 height 11
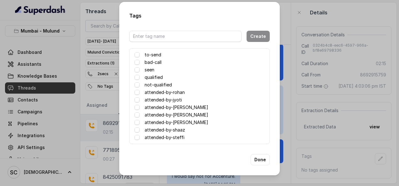
click at [166, 127] on label "attended-by-shaaz" at bounding box center [164, 130] width 40 height 8
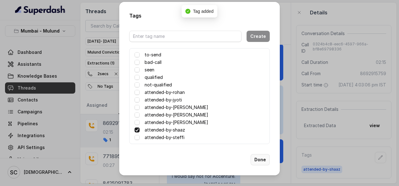
click at [263, 161] on button "Done" at bounding box center [259, 159] width 19 height 11
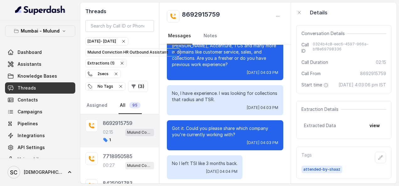
scroll to position [0, 0]
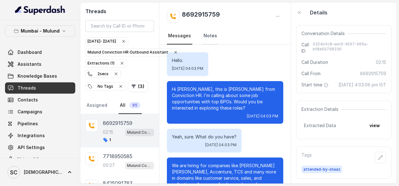
click at [211, 35] on link "Notes" at bounding box center [210, 36] width 16 height 17
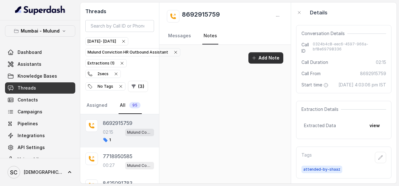
click at [256, 58] on icon "button" at bounding box center [253, 57] width 5 height 5
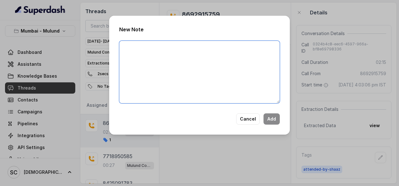
click at [257, 57] on textarea at bounding box center [199, 72] width 160 height 63
type textarea "I"
type textarea "G"
type textarea "Options given - Tp Cnx Accenture .He wll get back to me."
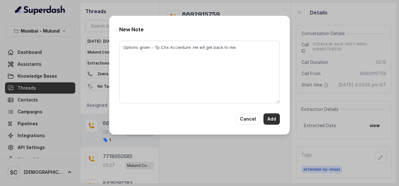
click at [273, 123] on button "Add" at bounding box center [271, 118] width 16 height 11
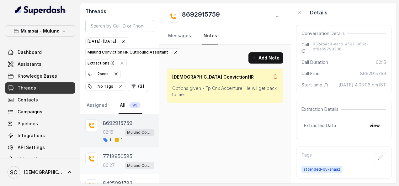
drag, startPoint x: 106, startPoint y: 160, endPoint x: 101, endPoint y: 153, distance: 8.9
click at [106, 161] on div "00:27 Mulund Conviction HR Outbound Assistant" at bounding box center [128, 165] width 51 height 8
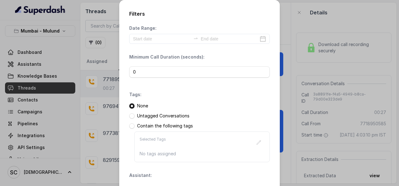
scroll to position [34, 0]
click at [130, 116] on span at bounding box center [131, 115] width 5 height 5
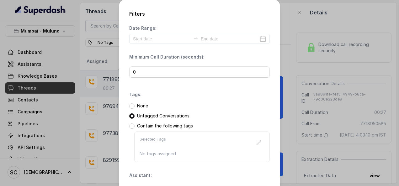
scroll to position [51, 0]
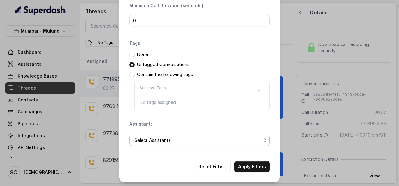
click at [263, 142] on span "(Select Assistant)" at bounding box center [199, 140] width 140 height 11
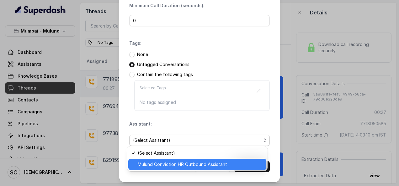
click at [176, 164] on span "Mulund Conviction HR Outbound Assistant" at bounding box center [200, 165] width 125 height 8
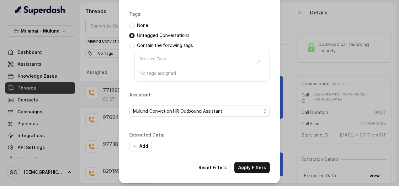
scroll to position [81, 0]
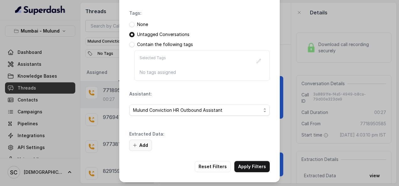
click at [141, 142] on button "Add" at bounding box center [140, 145] width 23 height 11
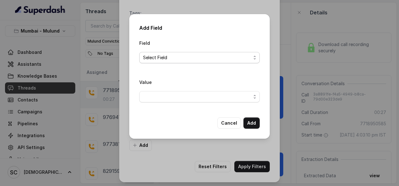
click at [254, 58] on span "Select Field" at bounding box center [199, 57] width 120 height 11
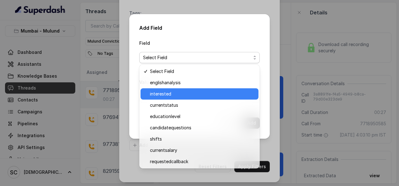
click at [194, 94] on span "interested" at bounding box center [202, 94] width 105 height 8
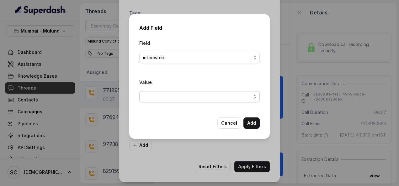
click at [255, 98] on span "button" at bounding box center [199, 96] width 120 height 11
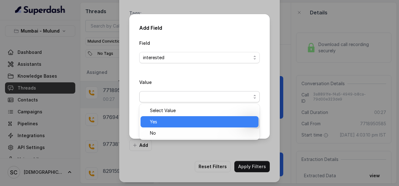
click at [188, 124] on span "Yes" at bounding box center [202, 122] width 105 height 8
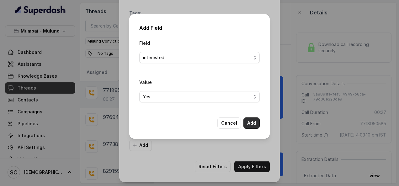
click at [254, 121] on button "Add" at bounding box center [251, 122] width 16 height 11
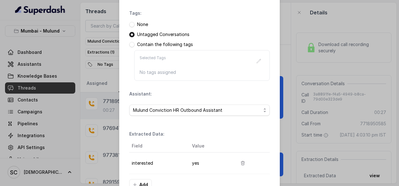
scroll to position [120, 0]
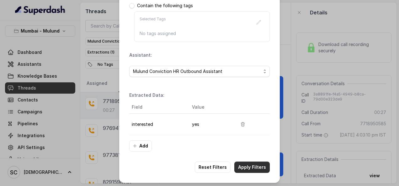
click at [252, 167] on button "Apply Filters" at bounding box center [251, 167] width 35 height 11
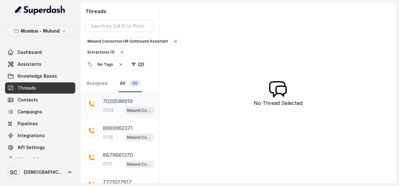
click at [107, 98] on p "7020546919" at bounding box center [118, 101] width 30 height 8
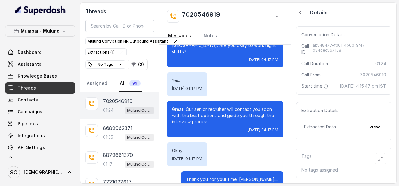
scroll to position [59, 0]
click at [378, 156] on icon "button" at bounding box center [380, 158] width 5 height 5
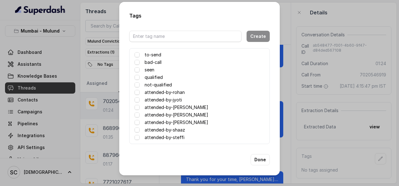
click at [161, 130] on label "attended-by-shaaz" at bounding box center [164, 130] width 40 height 8
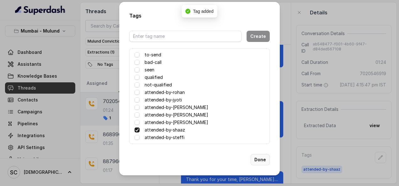
click at [261, 164] on button "Done" at bounding box center [259, 159] width 19 height 11
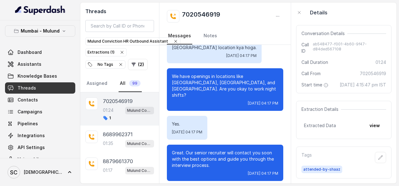
scroll to position [494, 0]
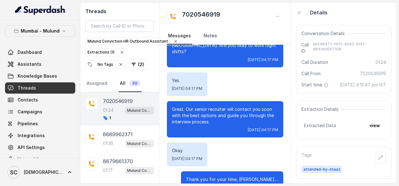
click at [208, 36] on link "Notes" at bounding box center [210, 36] width 16 height 17
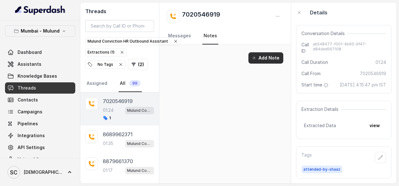
click at [266, 58] on button "Add Note" at bounding box center [265, 57] width 35 height 11
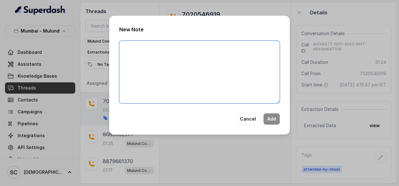
click at [237, 64] on textarea at bounding box center [199, 72] width 160 height 63
type textarea "Call Disconnected after recieving."
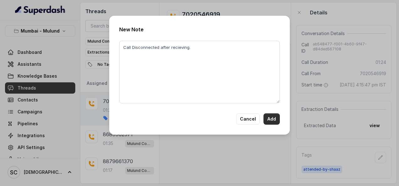
click at [274, 119] on button "Add" at bounding box center [271, 118] width 16 height 11
click at [276, 139] on div "New Note Call Disconnected after recieving. Cancel" at bounding box center [199, 93] width 399 height 186
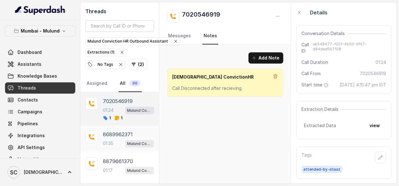
click at [110, 139] on div "01:35 Mulund Conviction HR Outbound Assistant" at bounding box center [128, 143] width 51 height 8
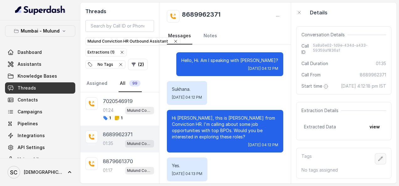
click at [378, 157] on icon "button" at bounding box center [380, 159] width 4 height 4
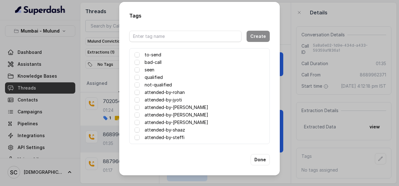
click at [177, 121] on label "attended-by-[PERSON_NAME]" at bounding box center [176, 123] width 64 height 8
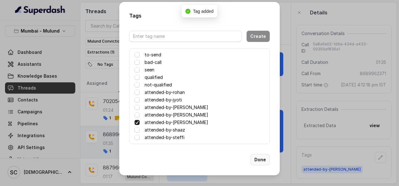
click at [255, 159] on button "Done" at bounding box center [259, 159] width 19 height 11
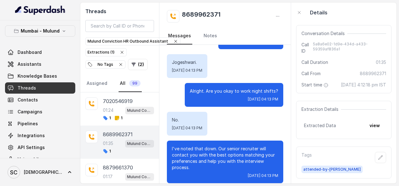
scroll to position [558, 0]
